Goal: Find specific page/section: Find specific page/section

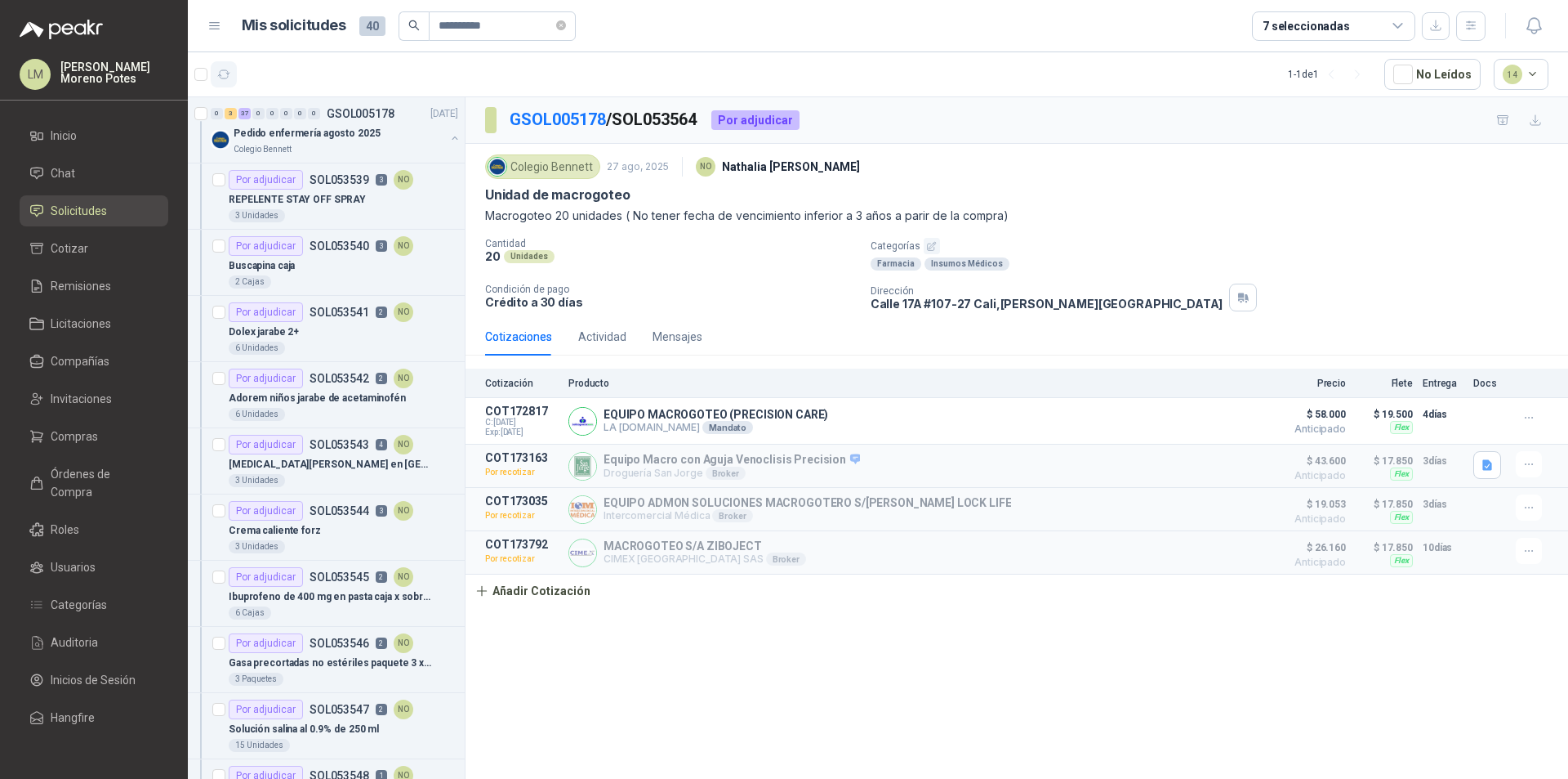
scroll to position [1552, 0]
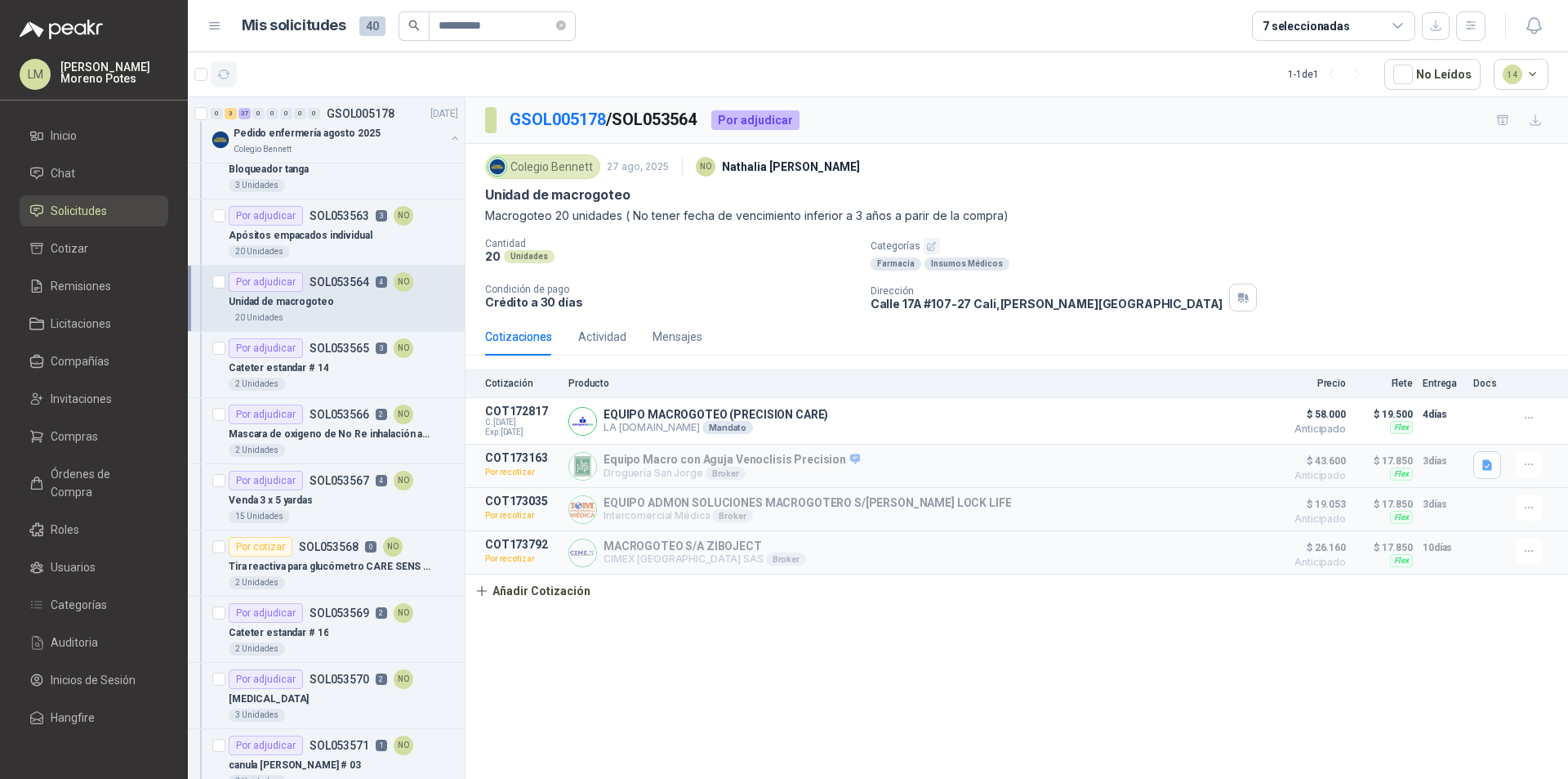
click at [228, 69] on icon "button" at bounding box center [224, 74] width 14 height 14
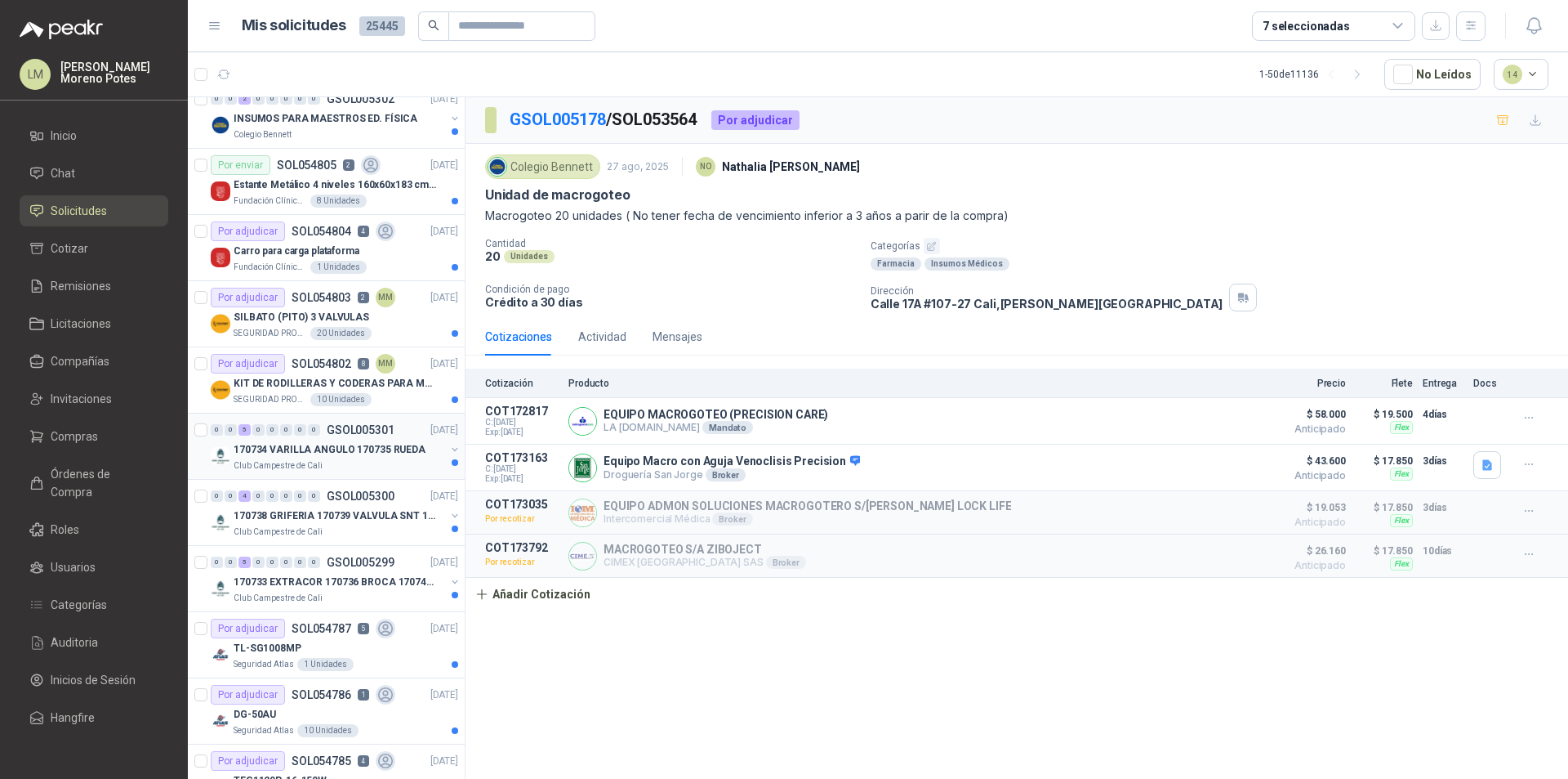
scroll to position [1307, 0]
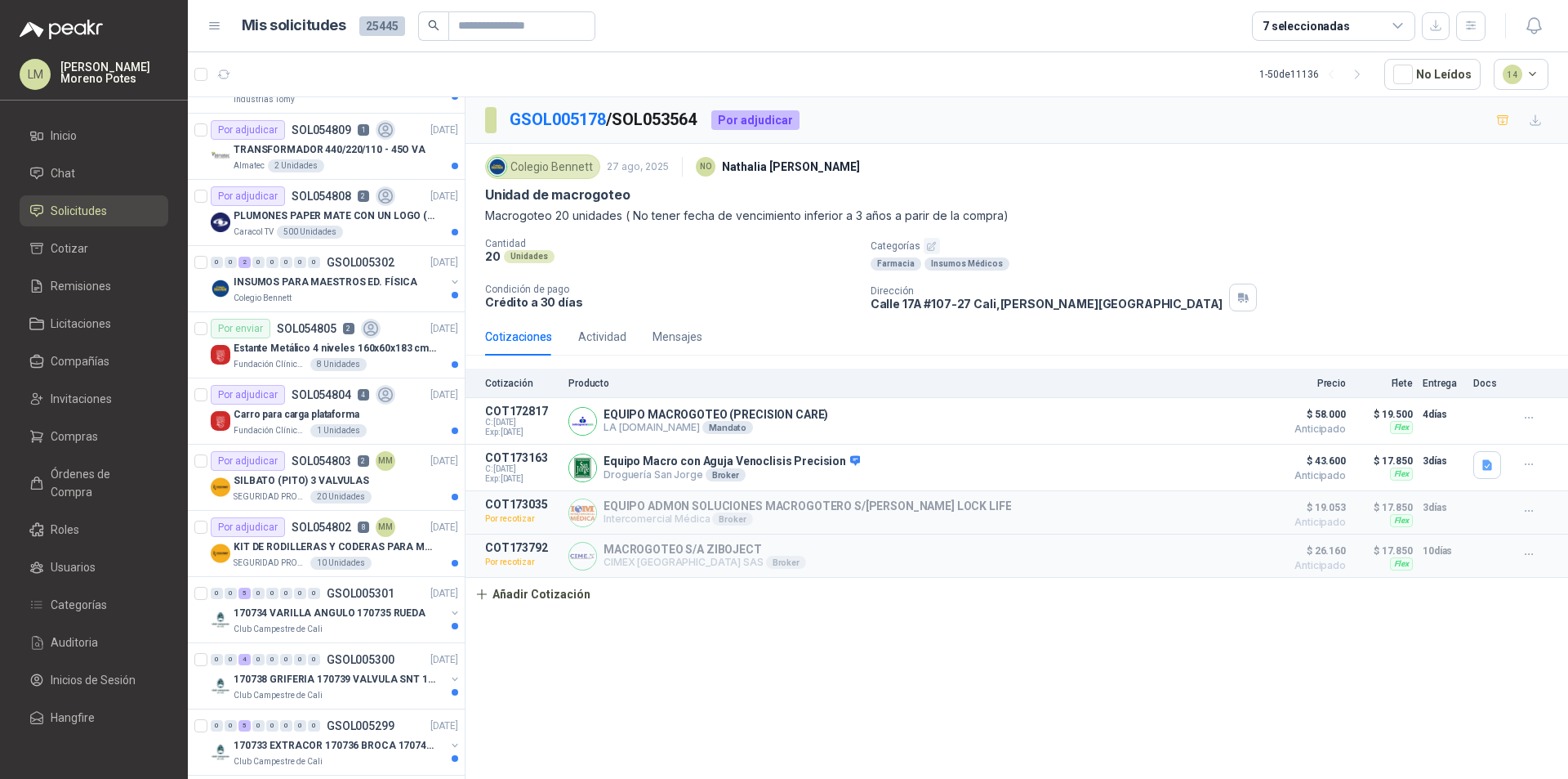
click at [518, 5] on header "Mis solicitudes 25445 7 seleccionadas" at bounding box center [877, 26] width 1380 height 52
click at [517, 8] on header "Mis solicitudes 25445 7 seleccionadas" at bounding box center [877, 26] width 1380 height 52
click at [514, 21] on input "text" at bounding box center [516, 26] width 114 height 28
paste input "**********"
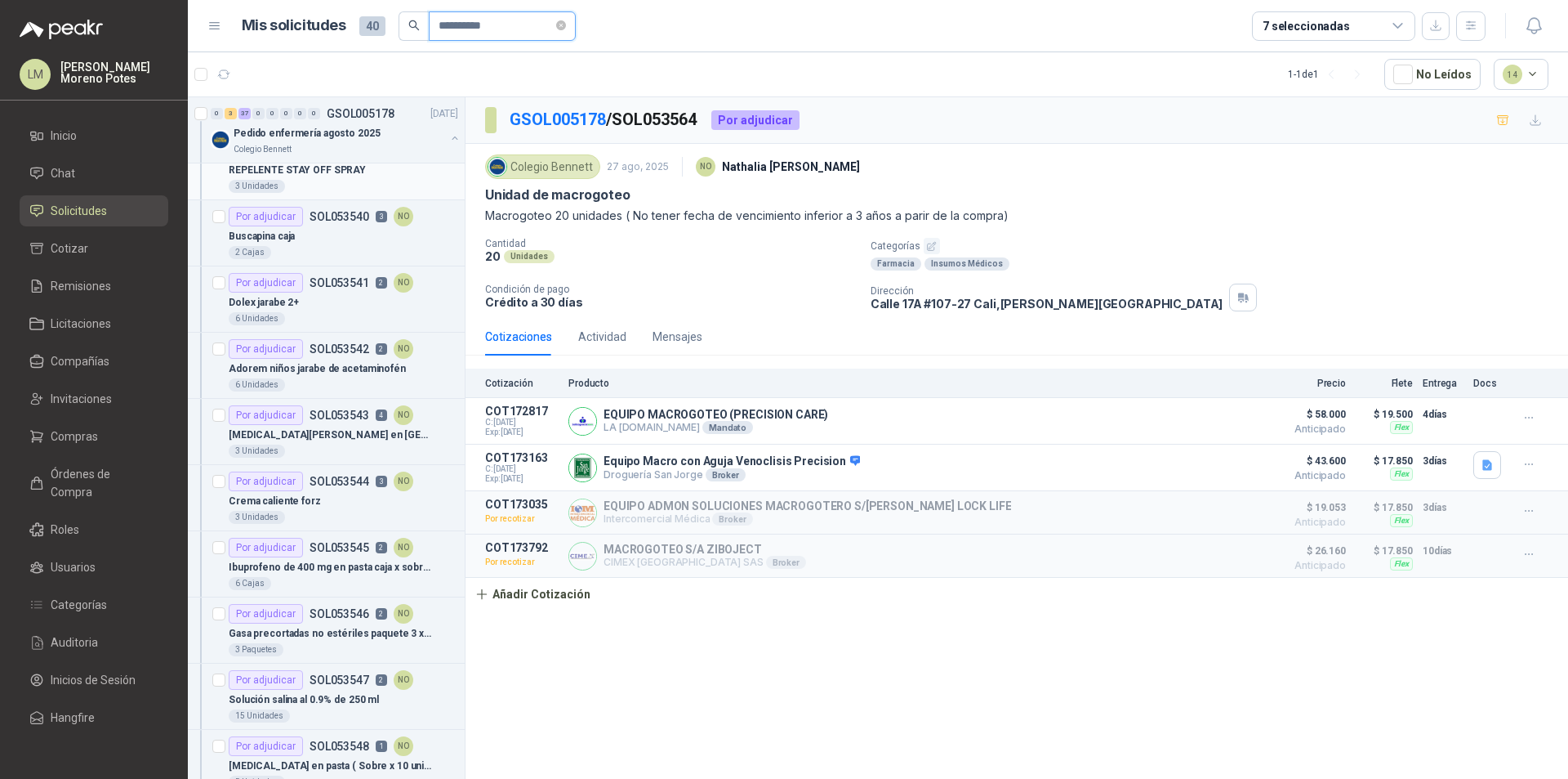
scroll to position [0, 0]
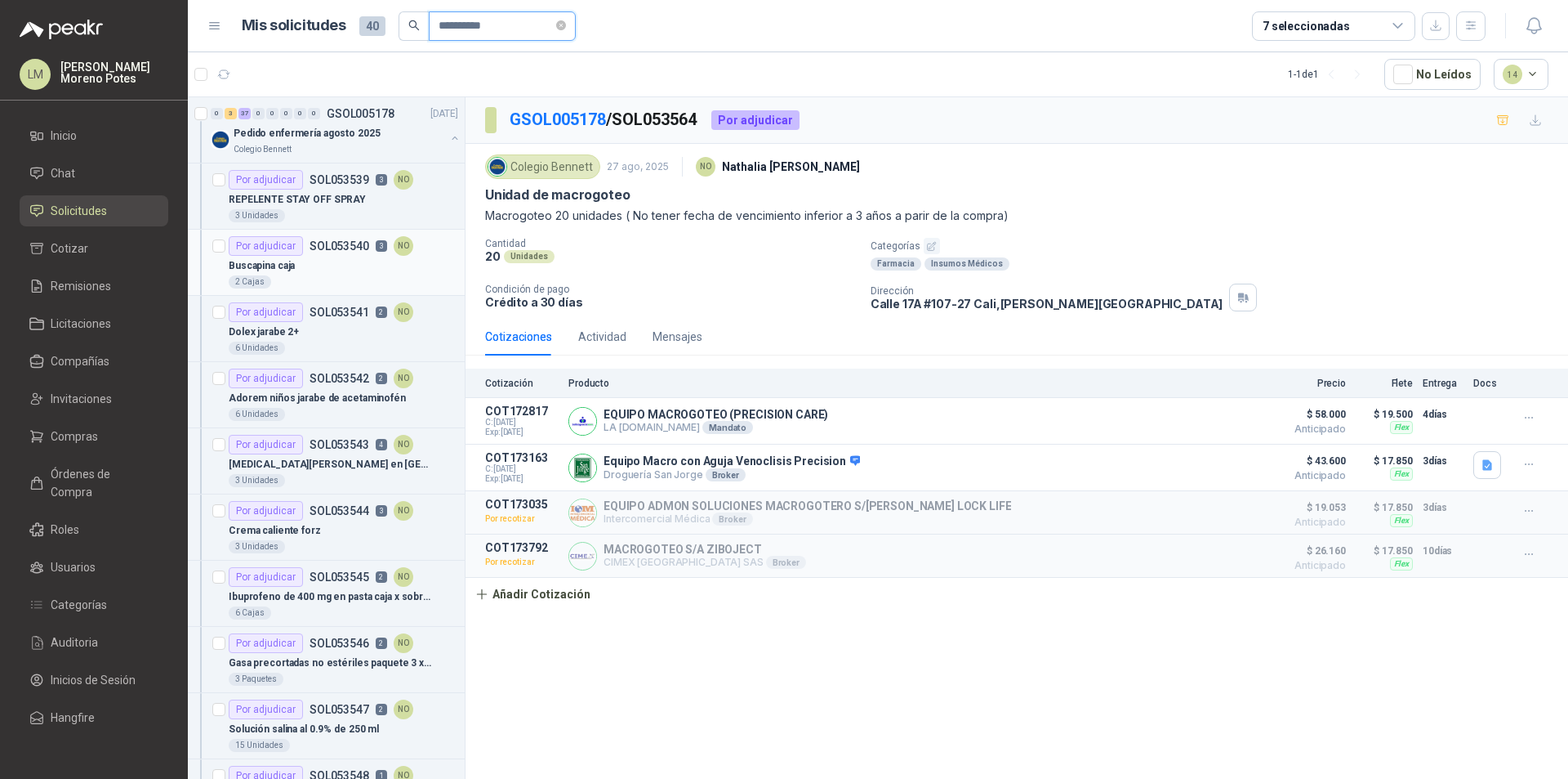
type input "**********"
click at [334, 272] on div "Buscapina caja" at bounding box center [343, 265] width 229 height 20
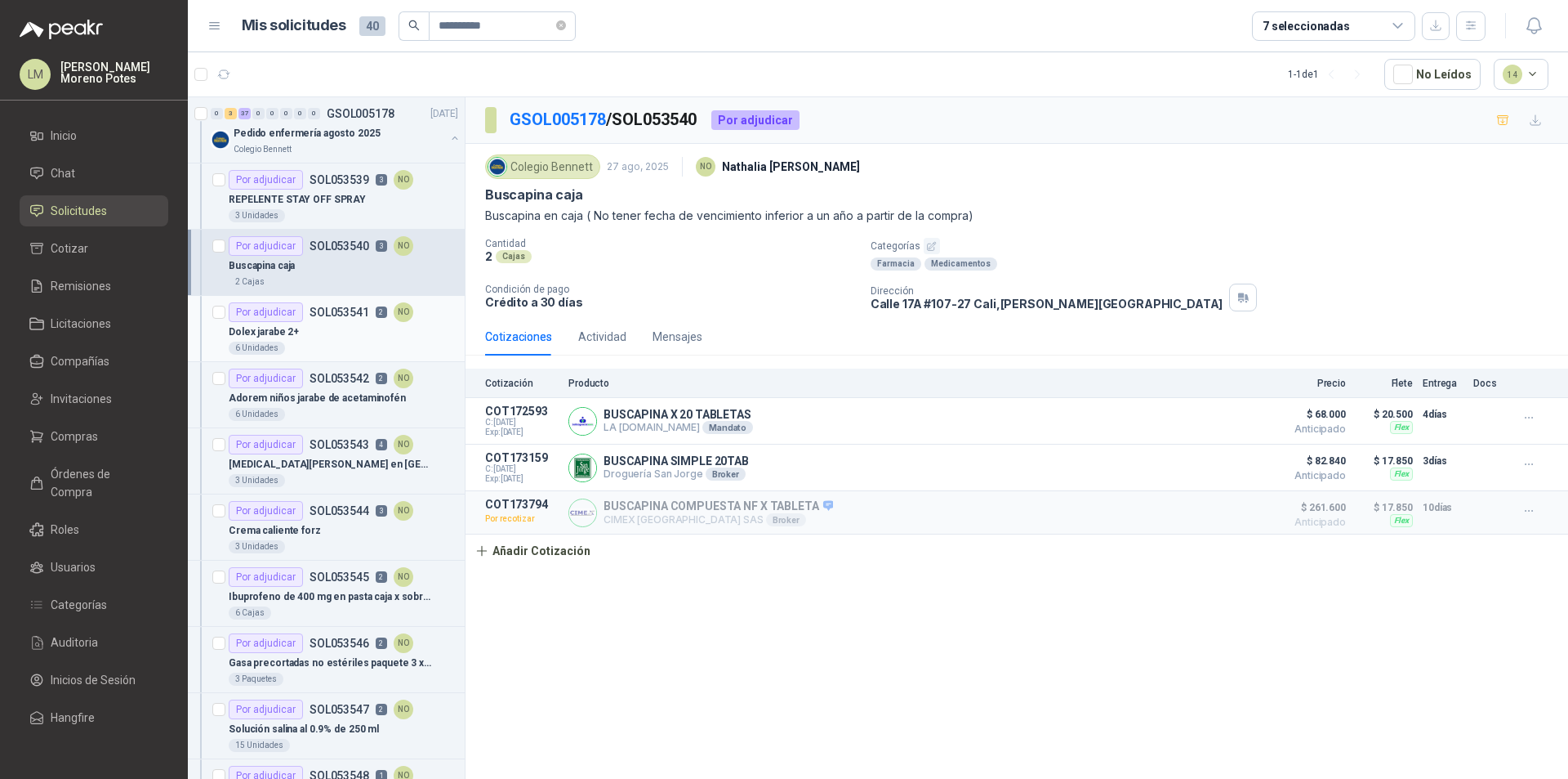
click at [328, 332] on div "Dolex jarabe 2+" at bounding box center [343, 332] width 229 height 20
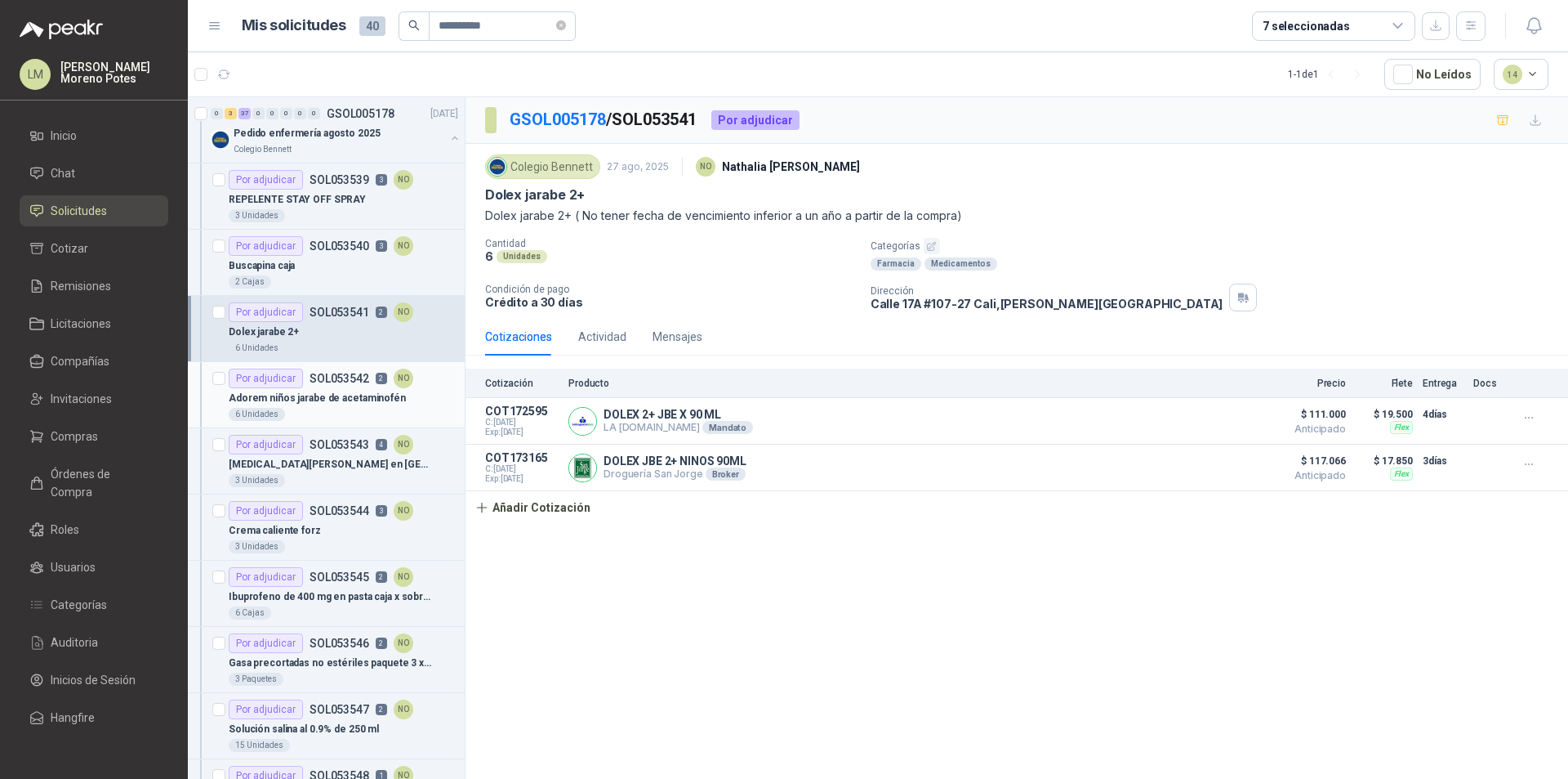
click at [332, 390] on p "Adorem niños jarabe de acetaminofén" at bounding box center [317, 398] width 177 height 16
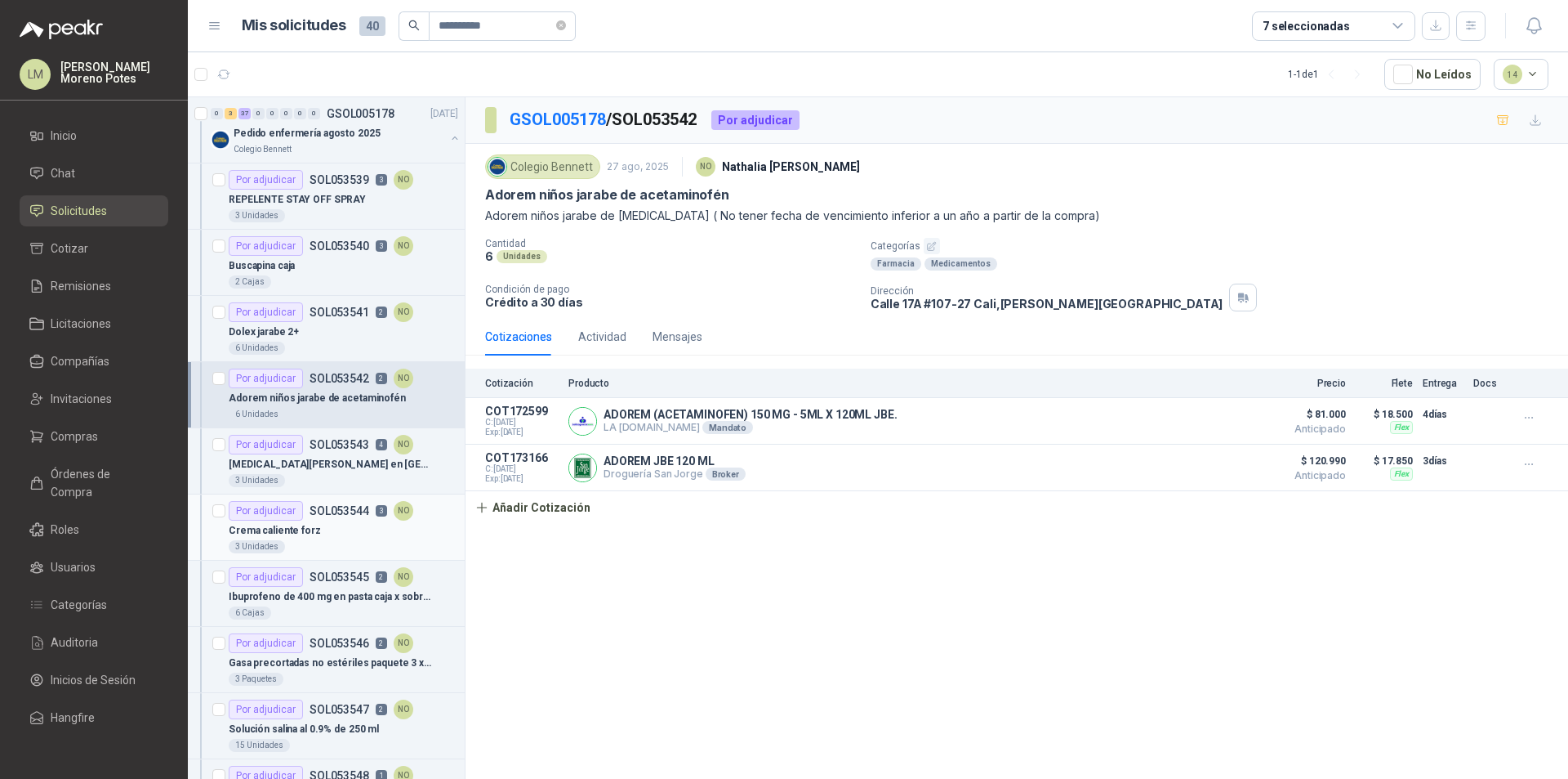
click at [339, 528] on div "Crema caliente forz" at bounding box center [343, 530] width 229 height 20
